Goal: Information Seeking & Learning: Find specific fact

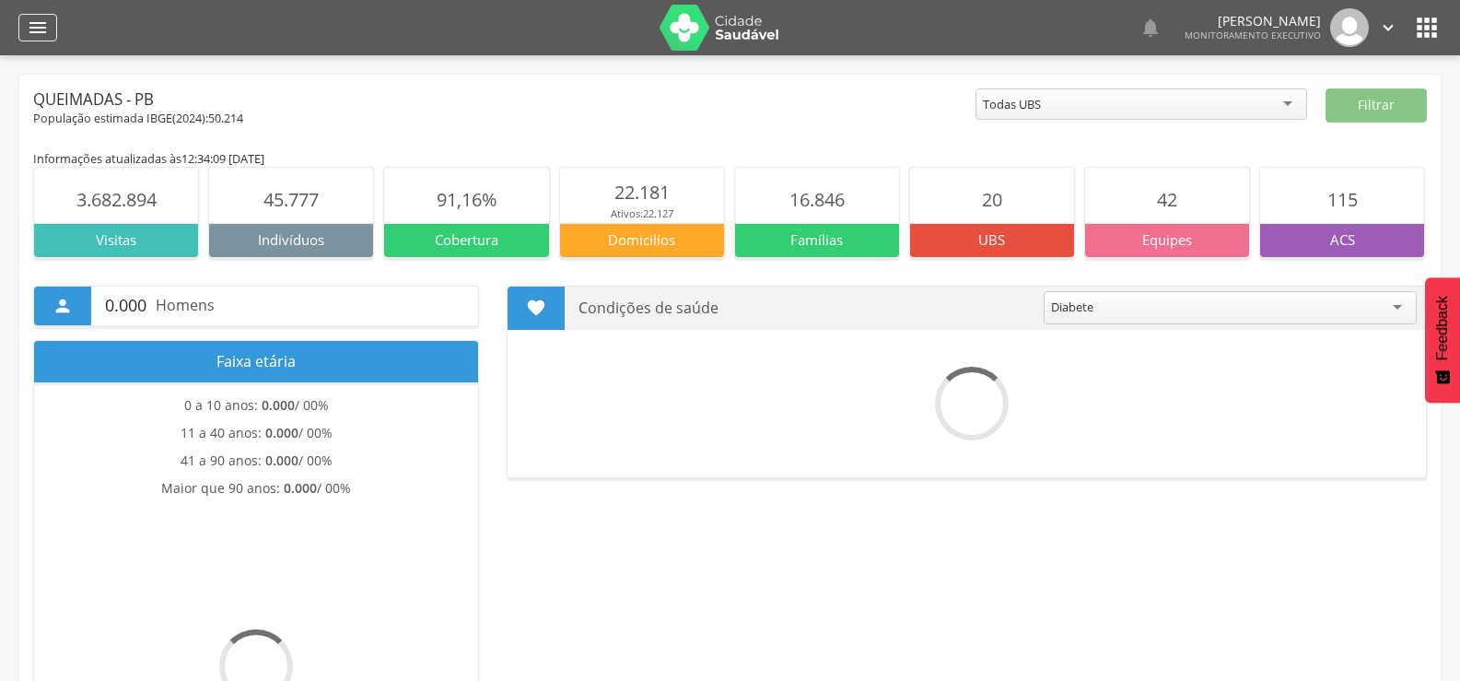
click at [46, 40] on div "" at bounding box center [37, 28] width 39 height 28
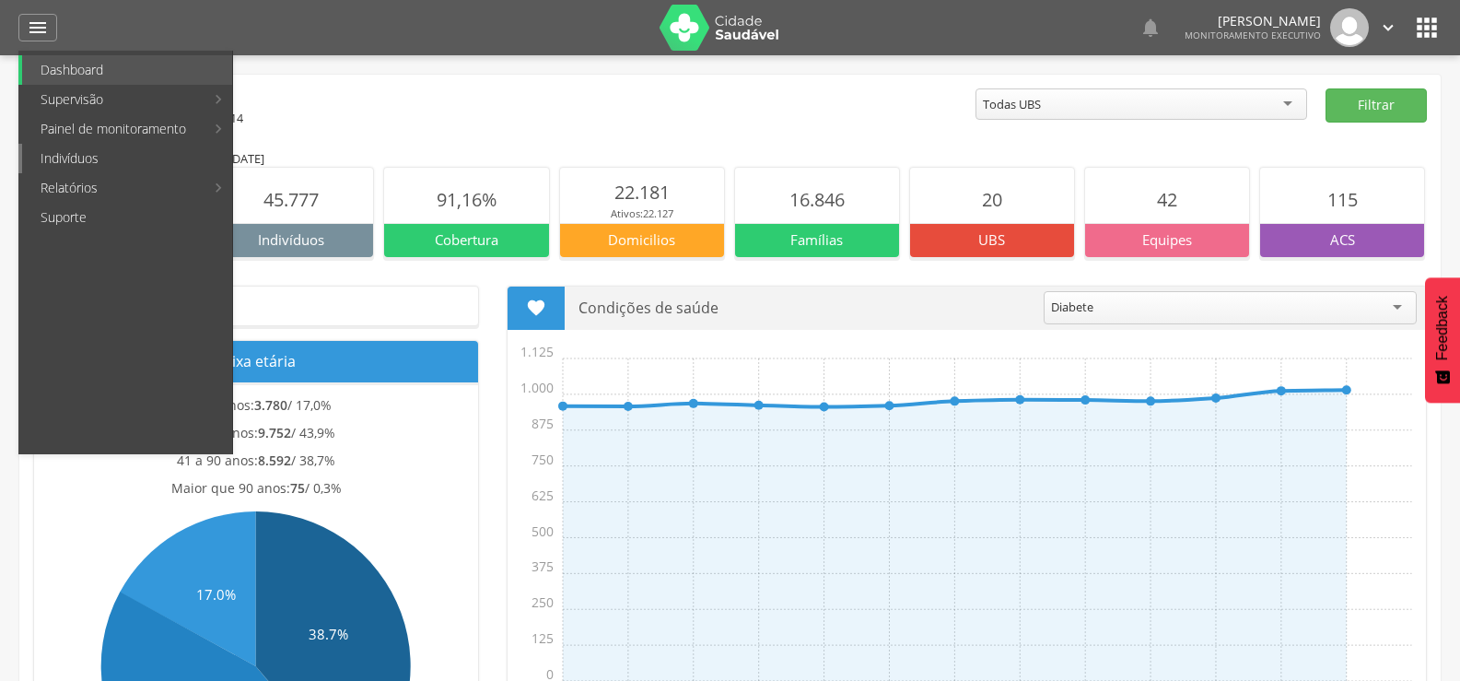
click at [79, 164] on link "Indivíduos" at bounding box center [127, 158] width 210 height 29
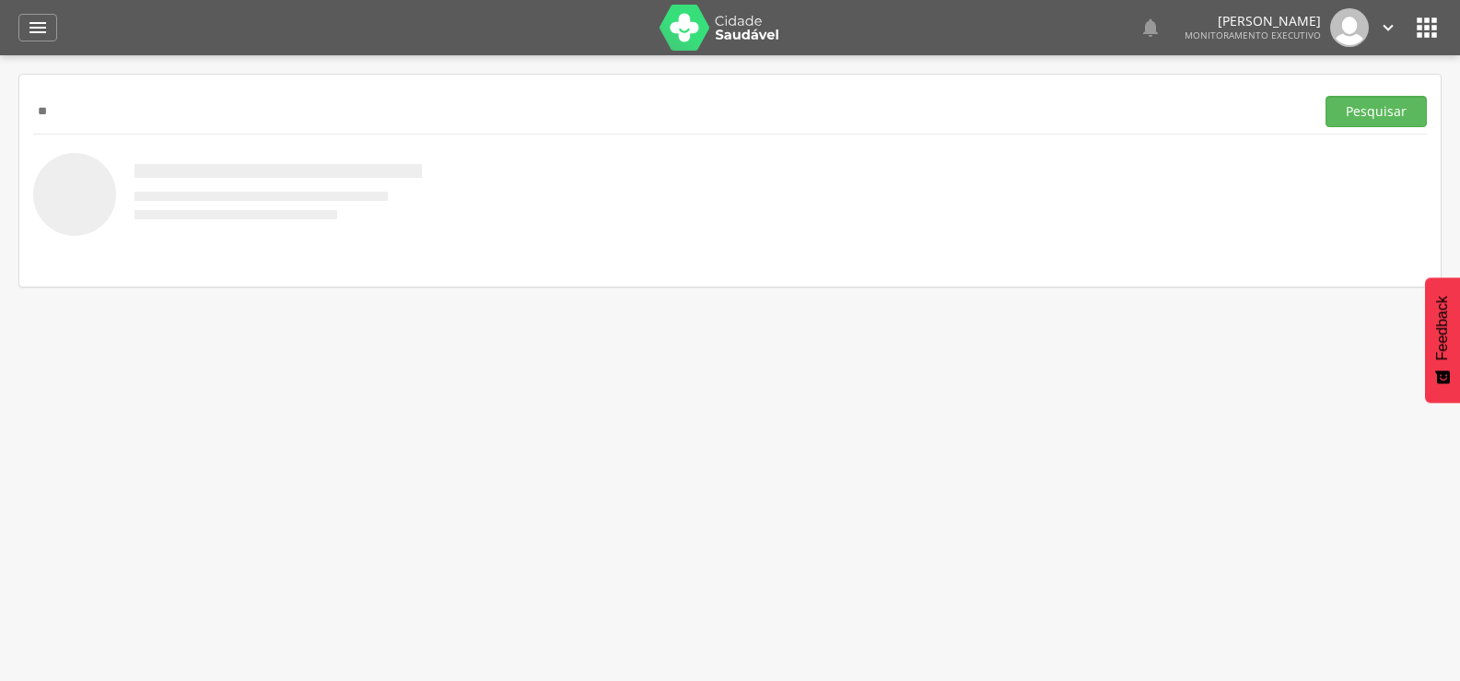
type input "*"
type input "**********"
click at [1326, 96] on button "Pesquisar" at bounding box center [1376, 111] width 101 height 31
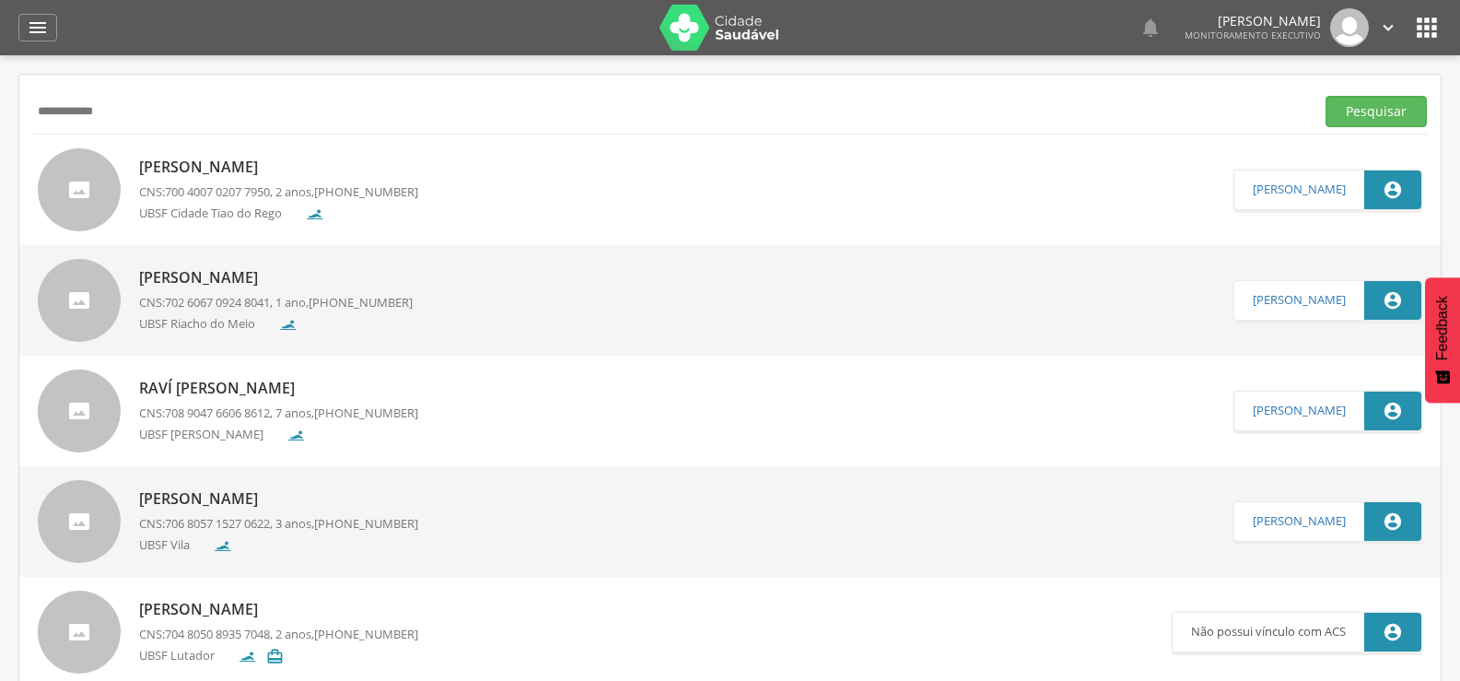
click at [194, 158] on p "[PERSON_NAME]" at bounding box center [278, 167] width 279 height 21
type input "**********"
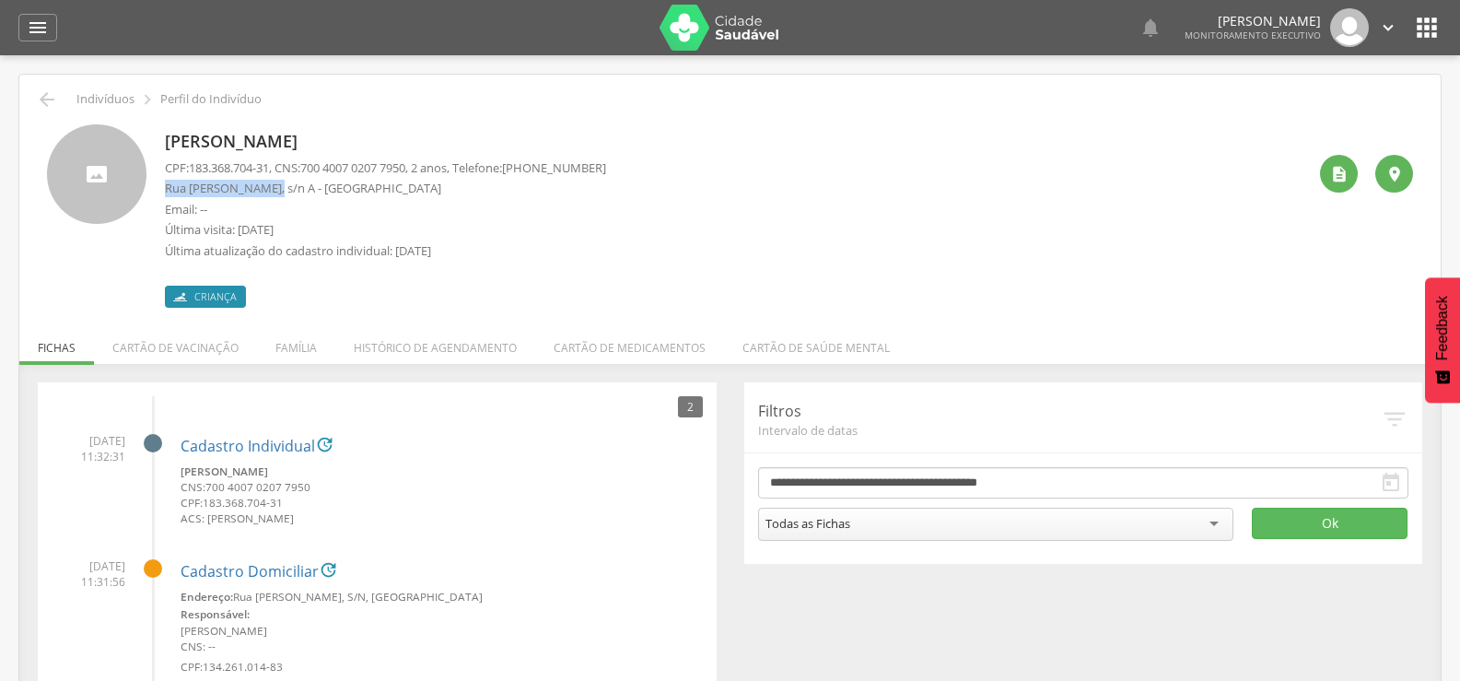
drag, startPoint x: 168, startPoint y: 190, endPoint x: 277, endPoint y: 190, distance: 109.6
click at [277, 190] on p "Rua [PERSON_NAME], s/n A - [GEOGRAPHIC_DATA]" at bounding box center [385, 189] width 441 height 18
click at [334, 288] on div "Criança" at bounding box center [385, 288] width 441 height 39
click at [30, 89] on div " Indivíduos  Perfil do Indivíduo [PERSON_NAME] CPF: 183.368.704-31 , CNS: [PH…" at bounding box center [730, 422] width 1422 height 694
click at [50, 114] on div "[PERSON_NAME] CPF: 183.368.704-31 , CNS: [PHONE_NUMBER] , 2 anos, Telefone: [PH…" at bounding box center [730, 209] width 1394 height 197
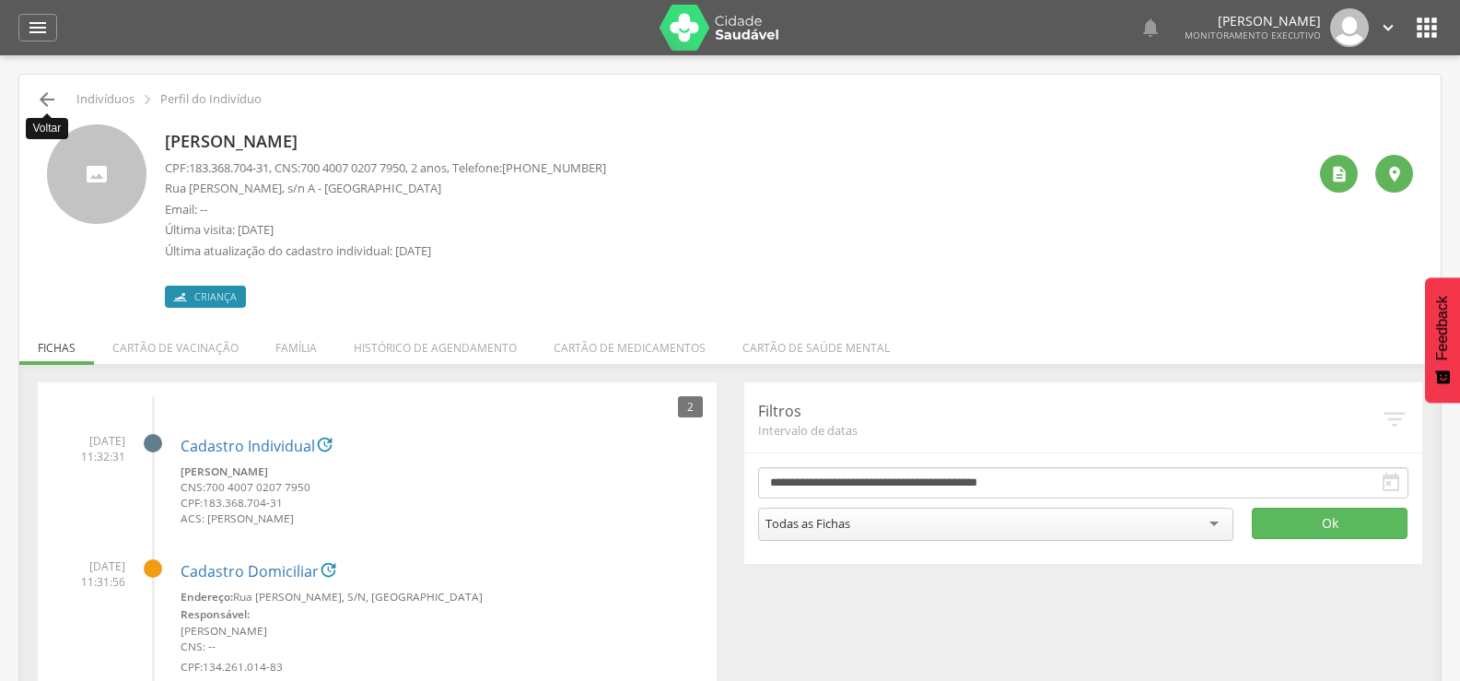
click at [48, 106] on icon "" at bounding box center [47, 99] width 22 height 22
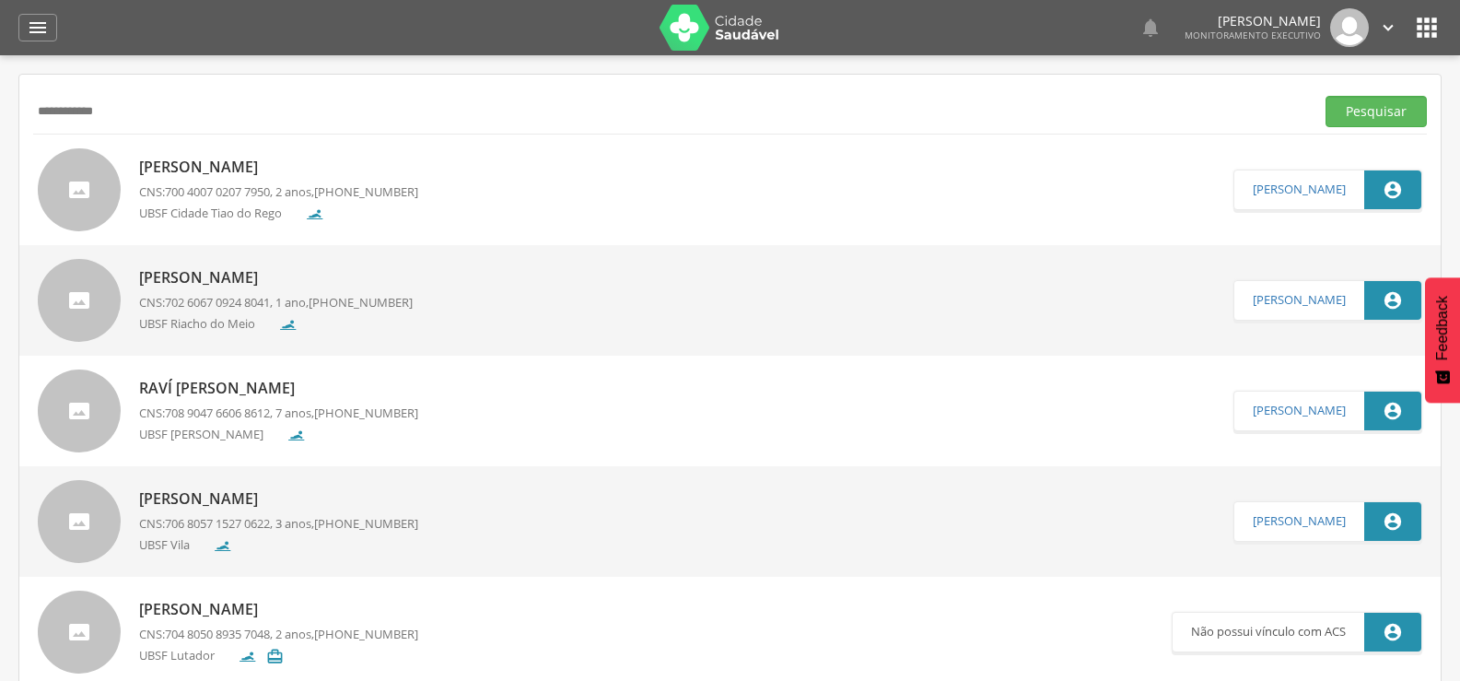
drag, startPoint x: 210, startPoint y: 105, endPoint x: 0, endPoint y: 94, distance: 210.3
click at [0, 94] on div " Supervisão  Distritos  Ubs Coordenador: - Queimadas / PB Intervalo de Tempo…" at bounding box center [730, 395] width 1460 height 681
